Goal: Download file/media

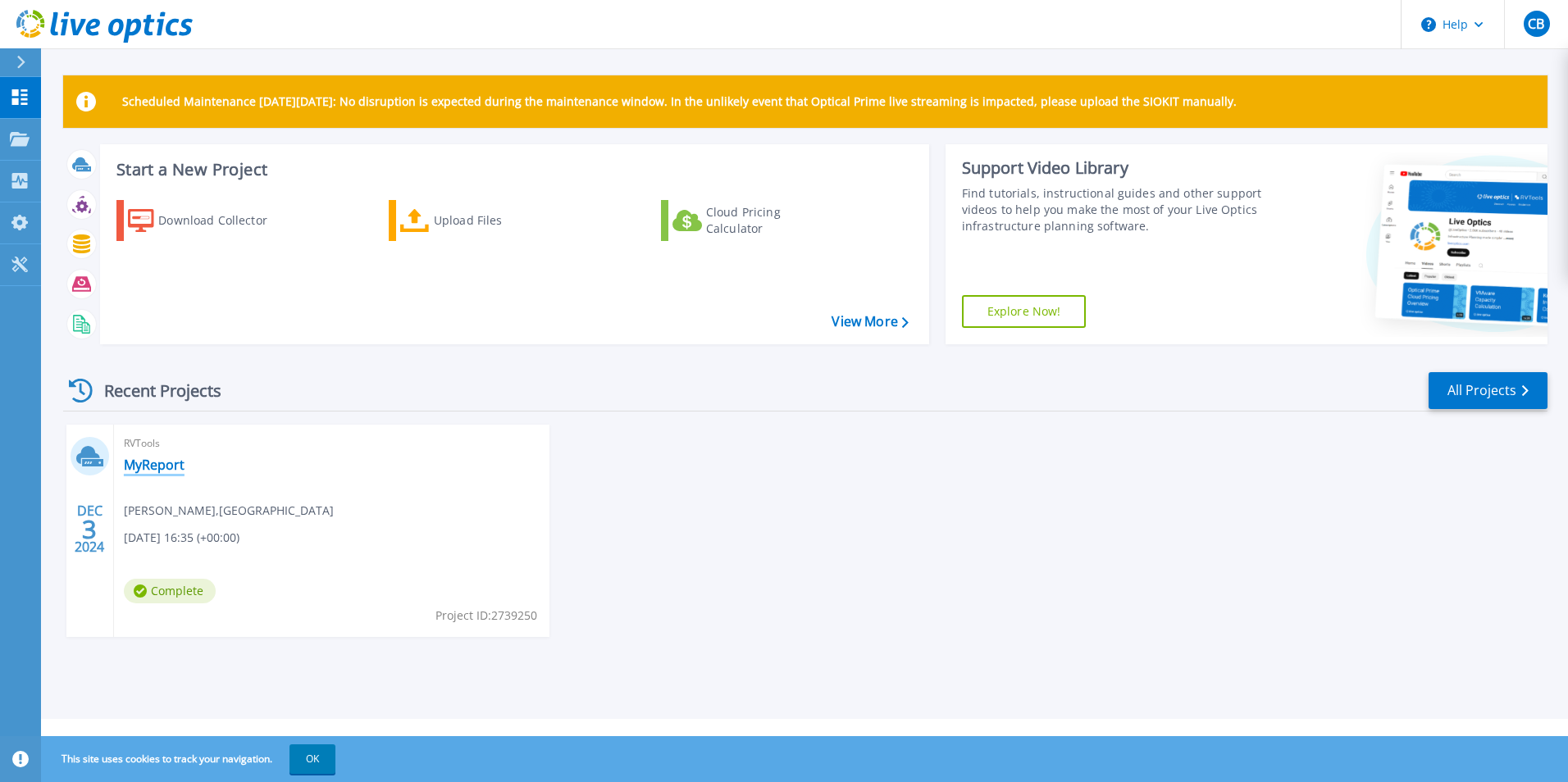
click at [148, 462] on link "MyReport" at bounding box center [155, 465] width 61 height 16
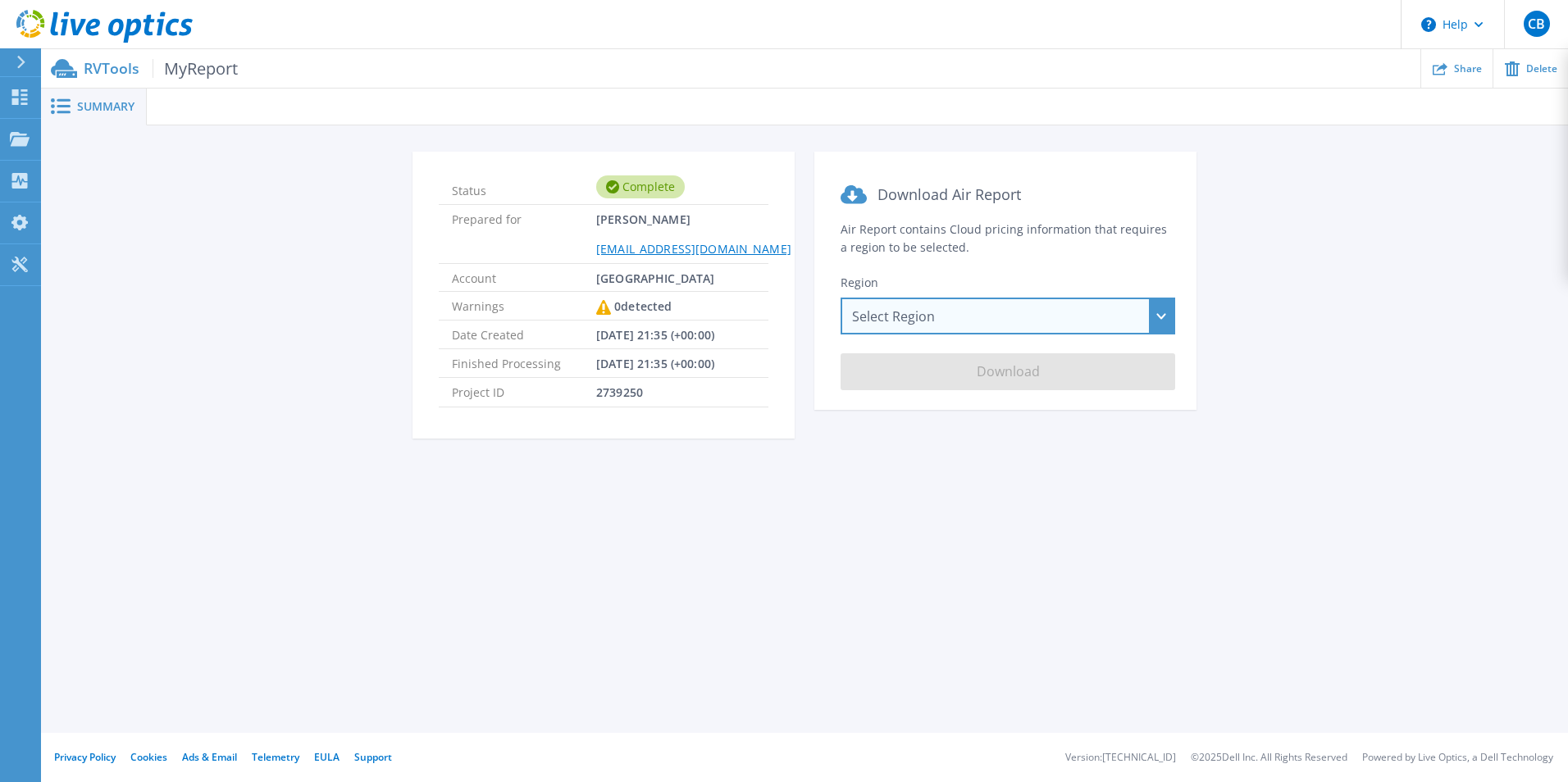
click at [891, 319] on div "Select Region Asia Pacific (Hong Kong) Asia Pacific (Mumbai) Asia Pacific (Seou…" at bounding box center [1008, 315] width 334 height 37
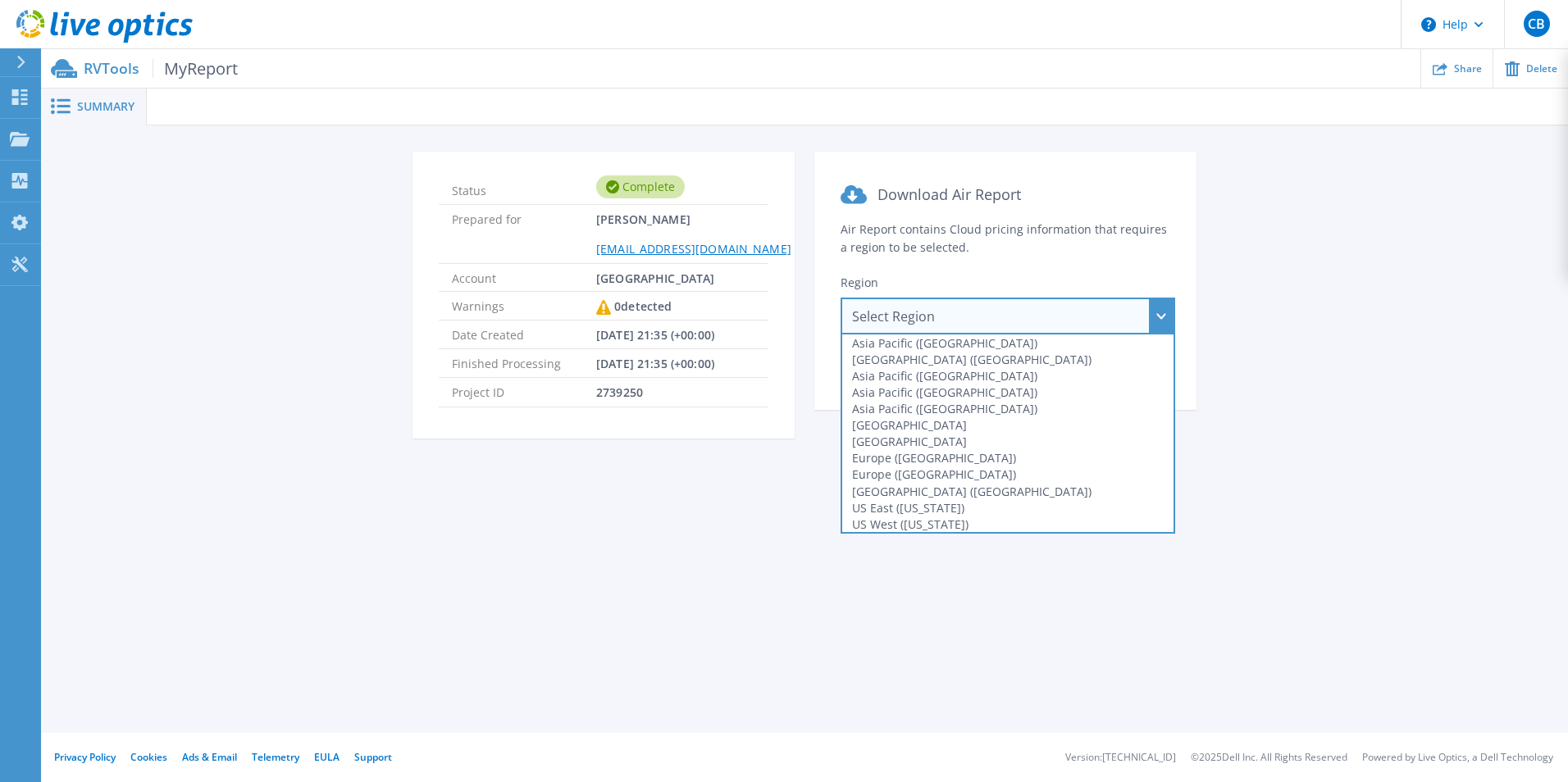
click at [533, 499] on div "Summary Status Complete Prepared for Carlo Batitis carlo.batitis@nbrhc.on.ca Ac…" at bounding box center [805, 366] width 1528 height 733
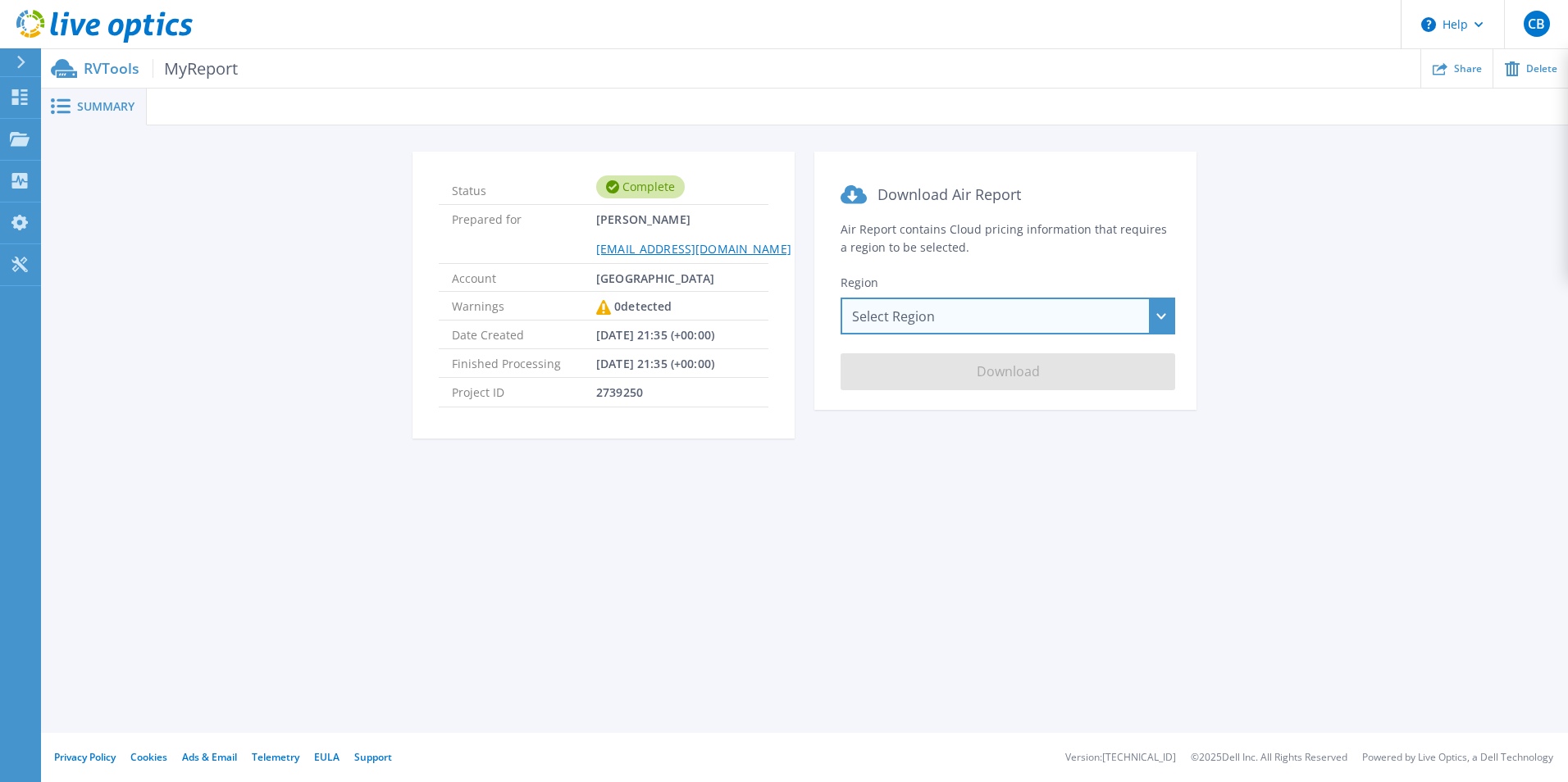
click at [901, 313] on div "Select Region Asia Pacific (Hong Kong) Asia Pacific (Mumbai) Asia Pacific (Seou…" at bounding box center [1008, 315] width 334 height 37
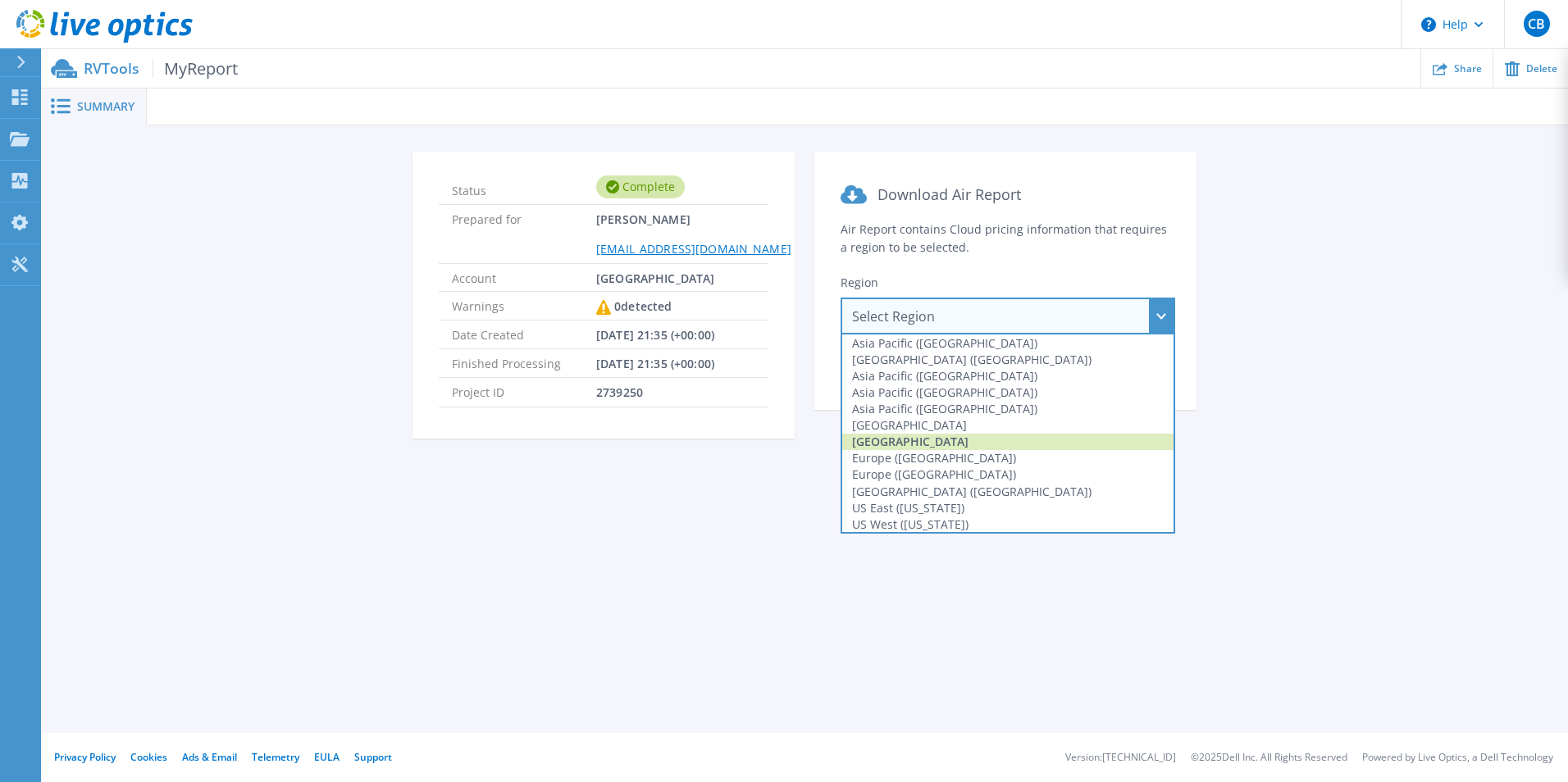
click at [884, 446] on div "Canada" at bounding box center [1007, 441] width 332 height 16
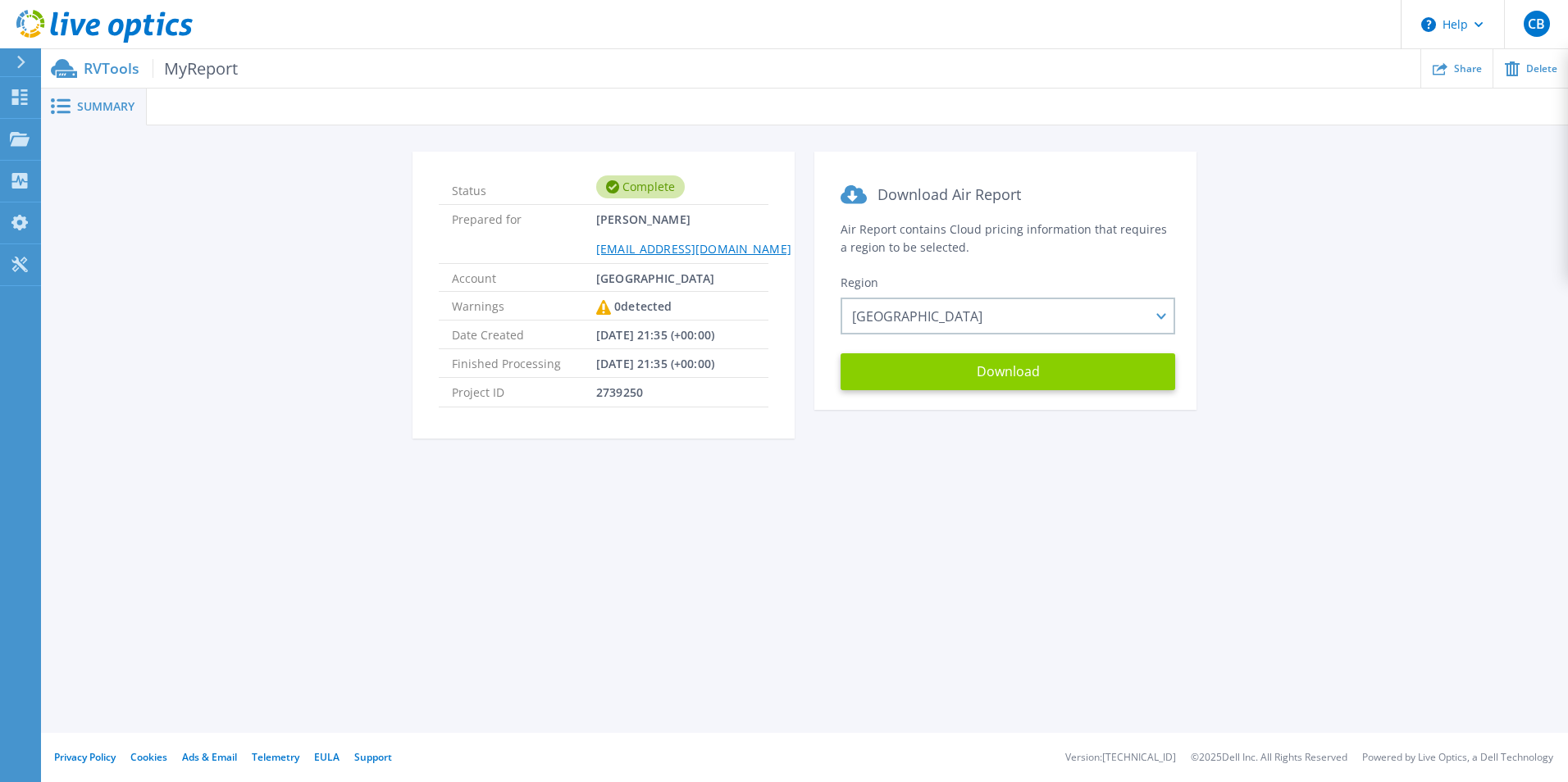
click at [911, 376] on button "Download" at bounding box center [1008, 371] width 334 height 37
click at [18, 96] on icon at bounding box center [20, 97] width 15 height 15
